Goal: Browse casually

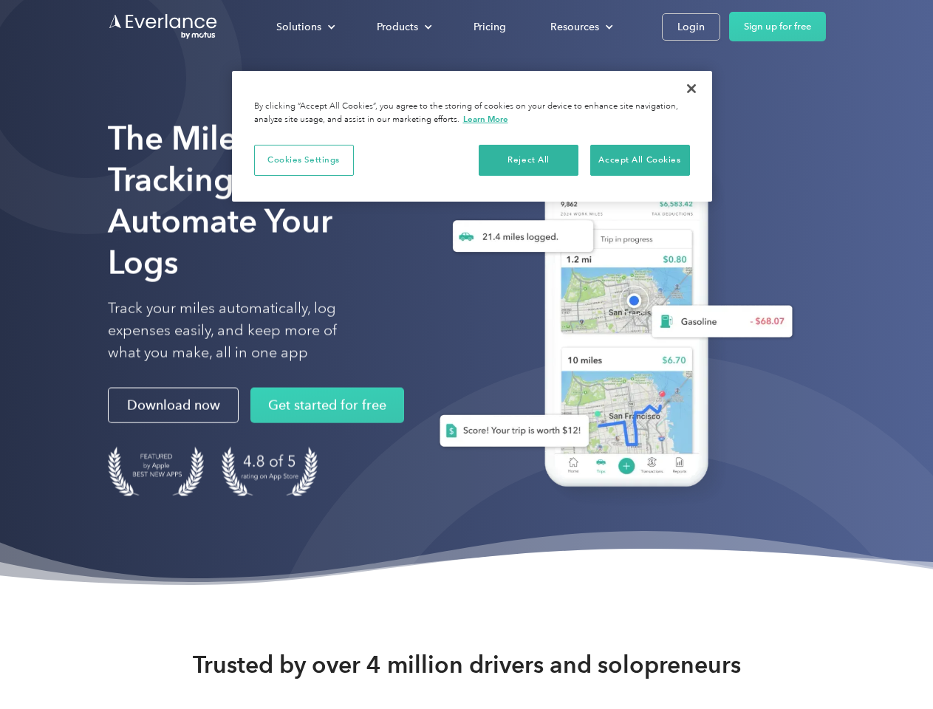
click at [305, 27] on div "Solutions" at bounding box center [298, 27] width 45 height 18
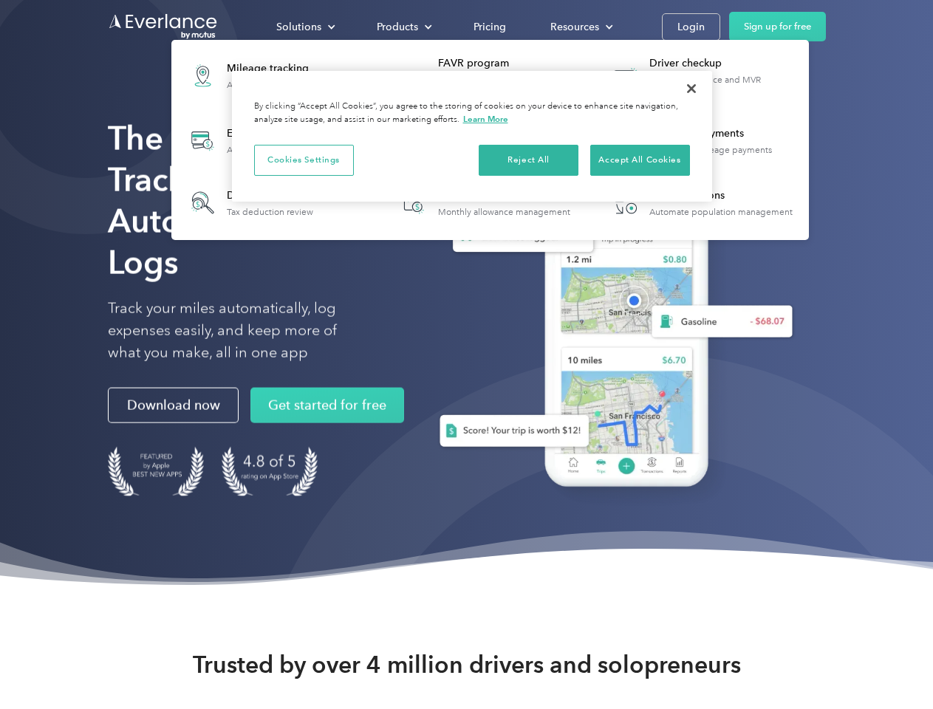
click at [403, 27] on div "Products" at bounding box center [397, 27] width 41 height 18
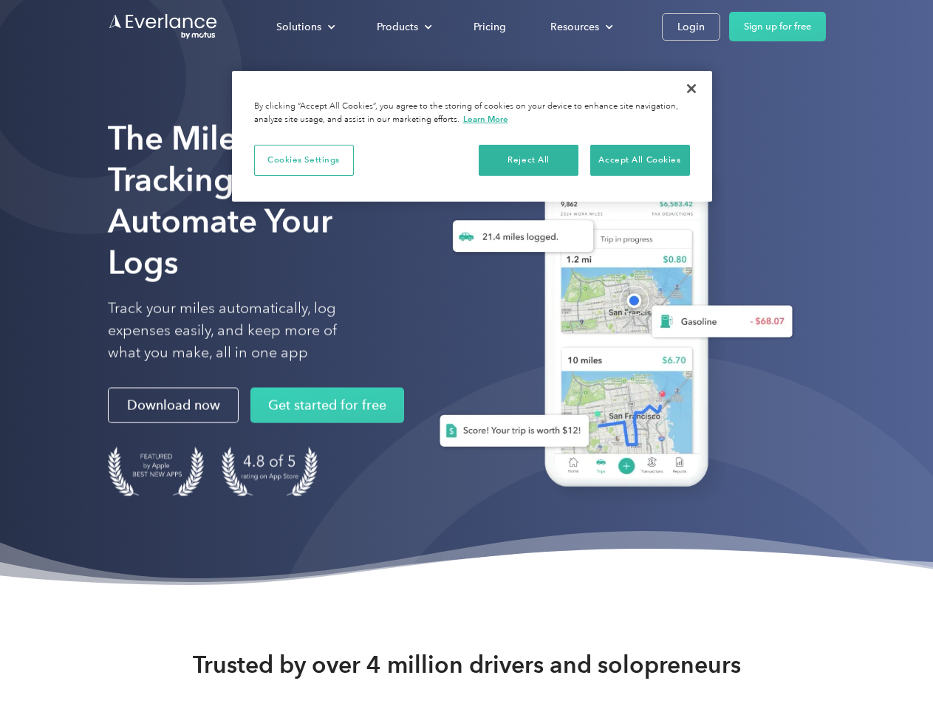
click at [580, 27] on div "Resources" at bounding box center [574, 27] width 49 height 18
click at [304, 160] on button "Cookies Settings" at bounding box center [304, 160] width 100 height 31
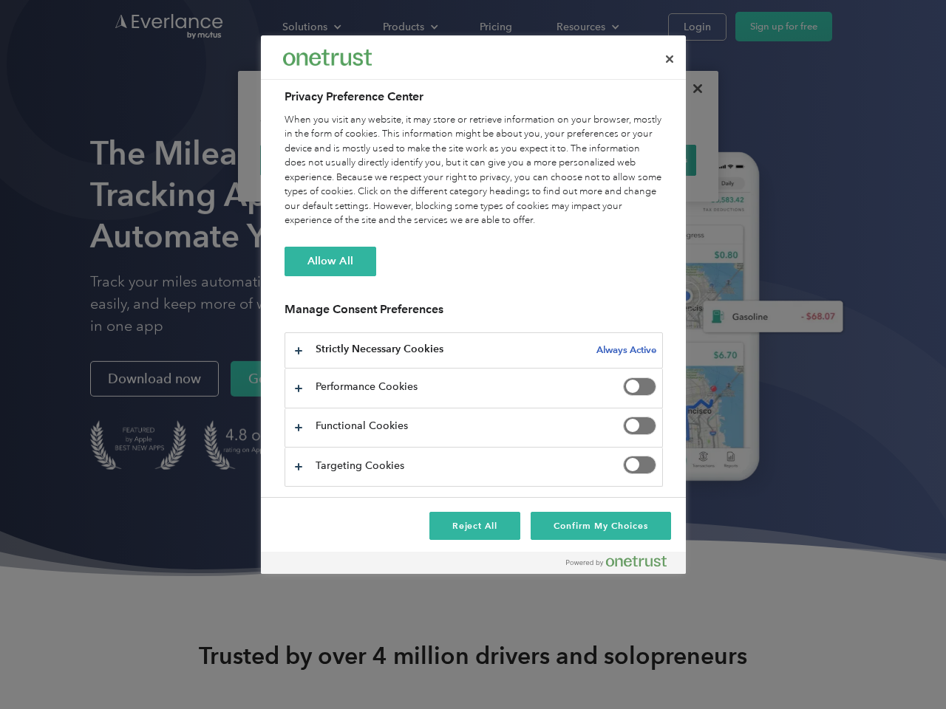
click at [529, 160] on div "When you visit any website, it may store or retrieve information on your browse…" at bounding box center [473, 170] width 378 height 115
click at [640, 160] on div "When you visit any website, it may store or retrieve information on your browse…" at bounding box center [473, 170] width 378 height 115
click at [692, 89] on div at bounding box center [473, 354] width 946 height 709
